Goal: Communication & Community: Answer question/provide support

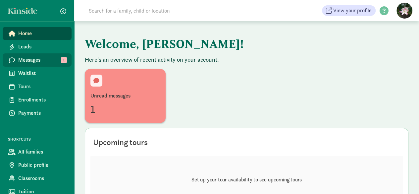
click at [26, 59] on span "Messages" at bounding box center [42, 60] width 48 height 8
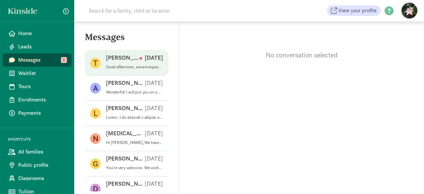
click at [117, 59] on p "[PERSON_NAME]" at bounding box center [122, 58] width 33 height 8
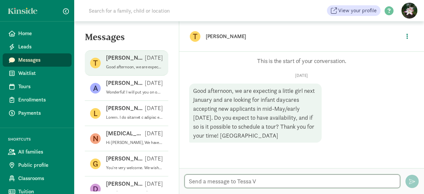
click at [236, 182] on textarea at bounding box center [291, 181] width 215 height 14
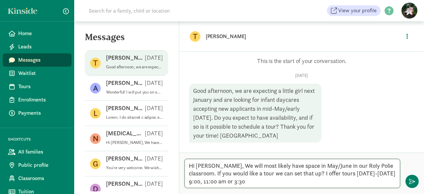
click at [290, 174] on textarea "Hi [PERSON_NAME], We will most likely have space in May/June in our Roly Polie …" at bounding box center [291, 173] width 215 height 29
click at [232, 180] on textarea "Hi [PERSON_NAME], We will most likely have space in May/June in our Roly Polie …" at bounding box center [291, 173] width 215 height 29
type textarea "Hi [PERSON_NAME], We will most likely have space in May/June in our Roly Polie …"
click at [414, 180] on span "button" at bounding box center [412, 181] width 6 height 6
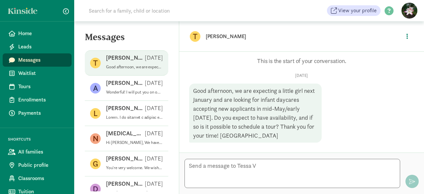
scroll to position [42, 0]
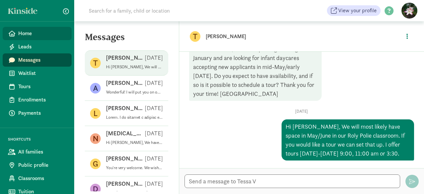
click at [13, 31] on icon at bounding box center [12, 33] width 7 height 6
